Goal: Task Accomplishment & Management: Complete application form

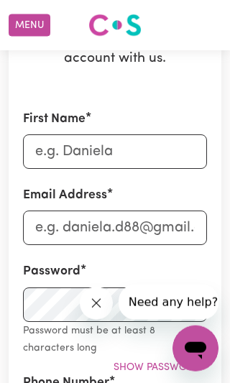
scroll to position [207, 0]
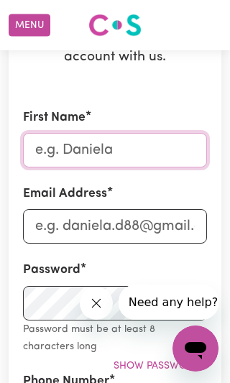
click at [178, 145] on input "First Name" at bounding box center [115, 150] width 184 height 35
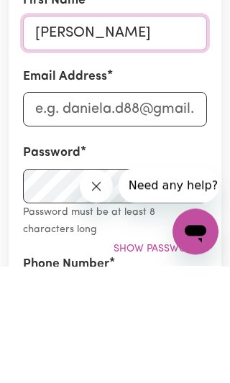
type input "Kylie"
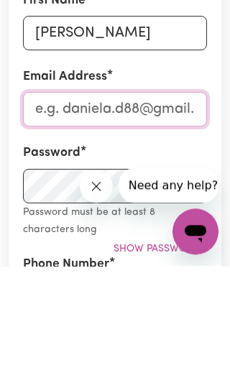
click at [150, 209] on input "Email Address" at bounding box center [115, 226] width 184 height 35
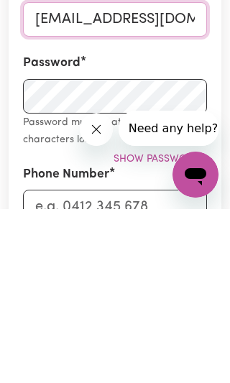
scroll to position [244, 0]
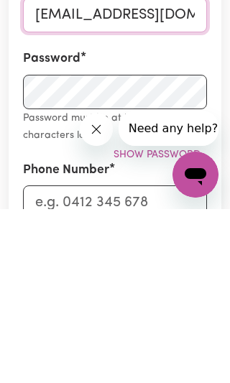
type input "kylie-17-18@hotmail.com"
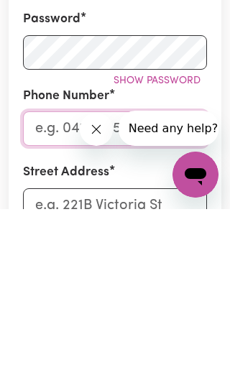
click at [55, 285] on input "Phone Number" at bounding box center [115, 302] width 184 height 35
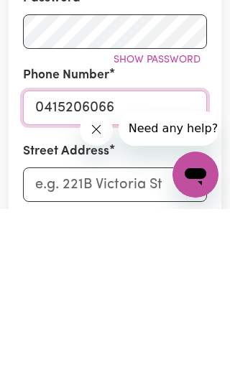
type input "0415206066"
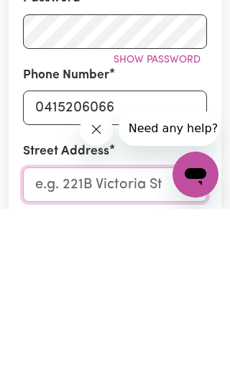
click at [88, 341] on input "Street Address" at bounding box center [115, 358] width 184 height 35
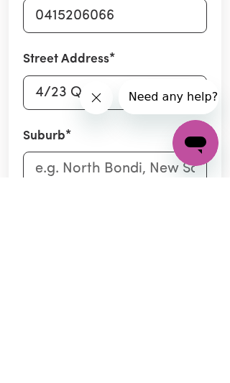
click at [98, 96] on icon "Close message from company" at bounding box center [96, 97] width 8 height 8
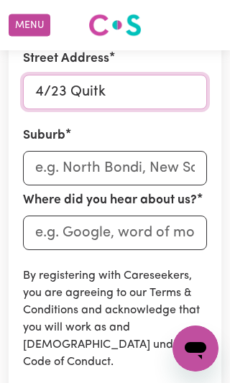
click at [152, 90] on input "4/23 Quitk" at bounding box center [115, 92] width 184 height 35
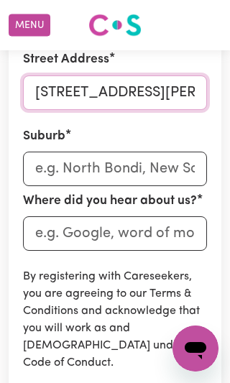
type input "4/23 Quirk street"
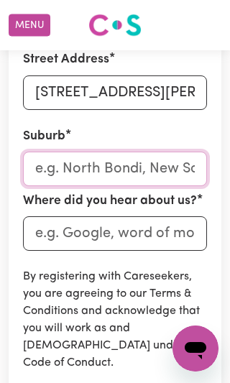
click at [176, 164] on input "text" at bounding box center [115, 169] width 184 height 35
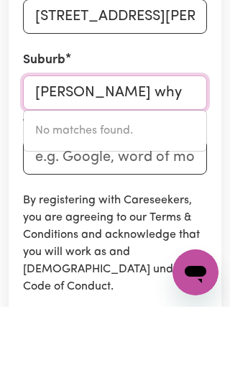
type input "Dee why"
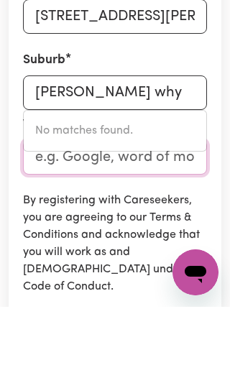
click at [187, 216] on input "Where did you hear about us?" at bounding box center [115, 233] width 184 height 35
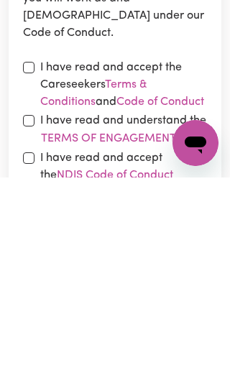
scroll to position [698, 0]
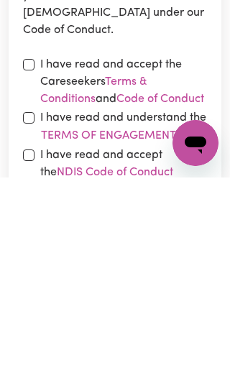
type input "Online"
click at [144, 282] on link "Terms & Conditions" at bounding box center [93, 296] width 107 height 29
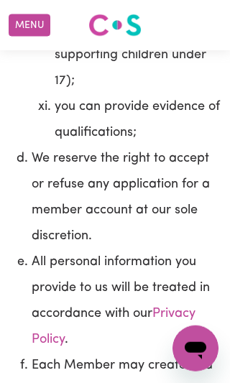
scroll to position [2978, 0]
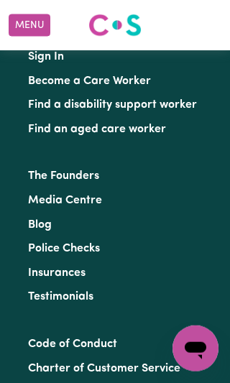
scroll to position [1879, 0]
